Goal: Task Accomplishment & Management: Manage account settings

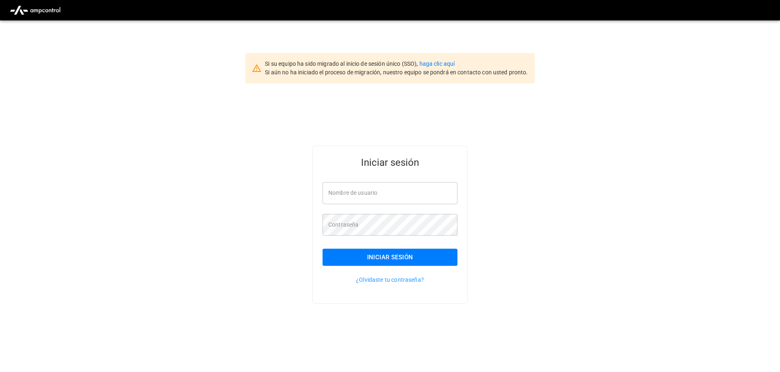
type input "**********"
click at [387, 255] on button "Iniciar sesión" at bounding box center [389, 257] width 135 height 17
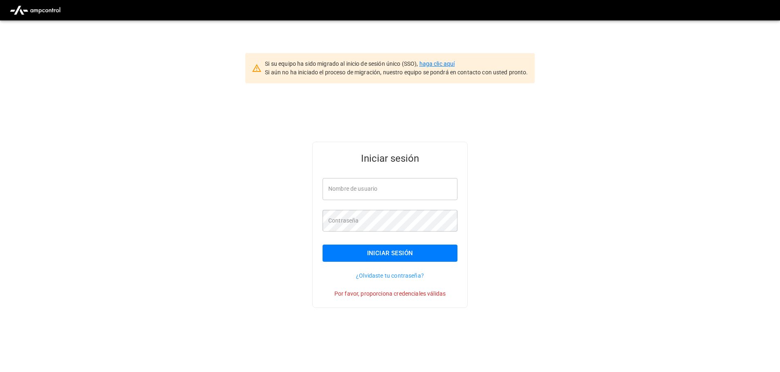
click at [441, 65] on link "haga clic aquí" at bounding box center [437, 63] width 36 height 7
